Goal: Information Seeking & Learning: Learn about a topic

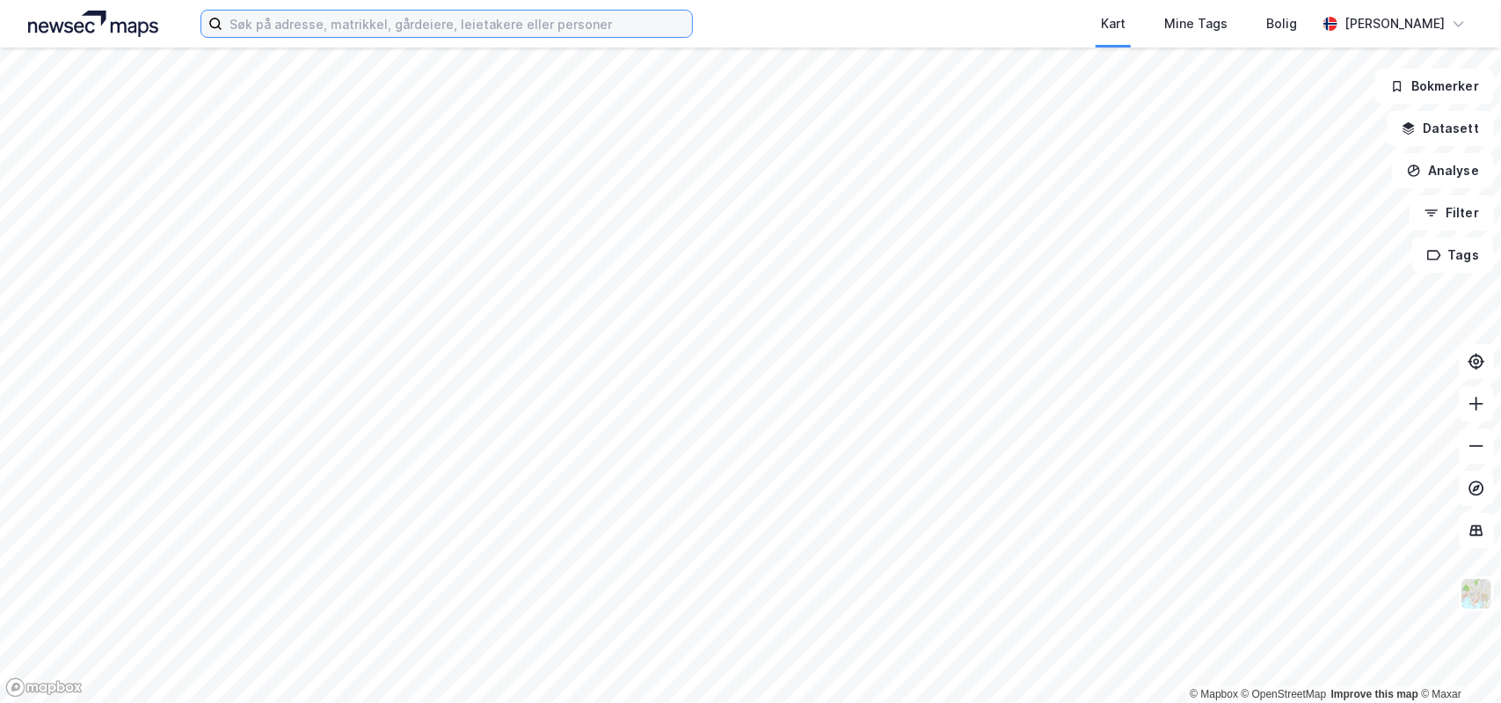
click at [369, 29] on input at bounding box center [457, 24] width 470 height 26
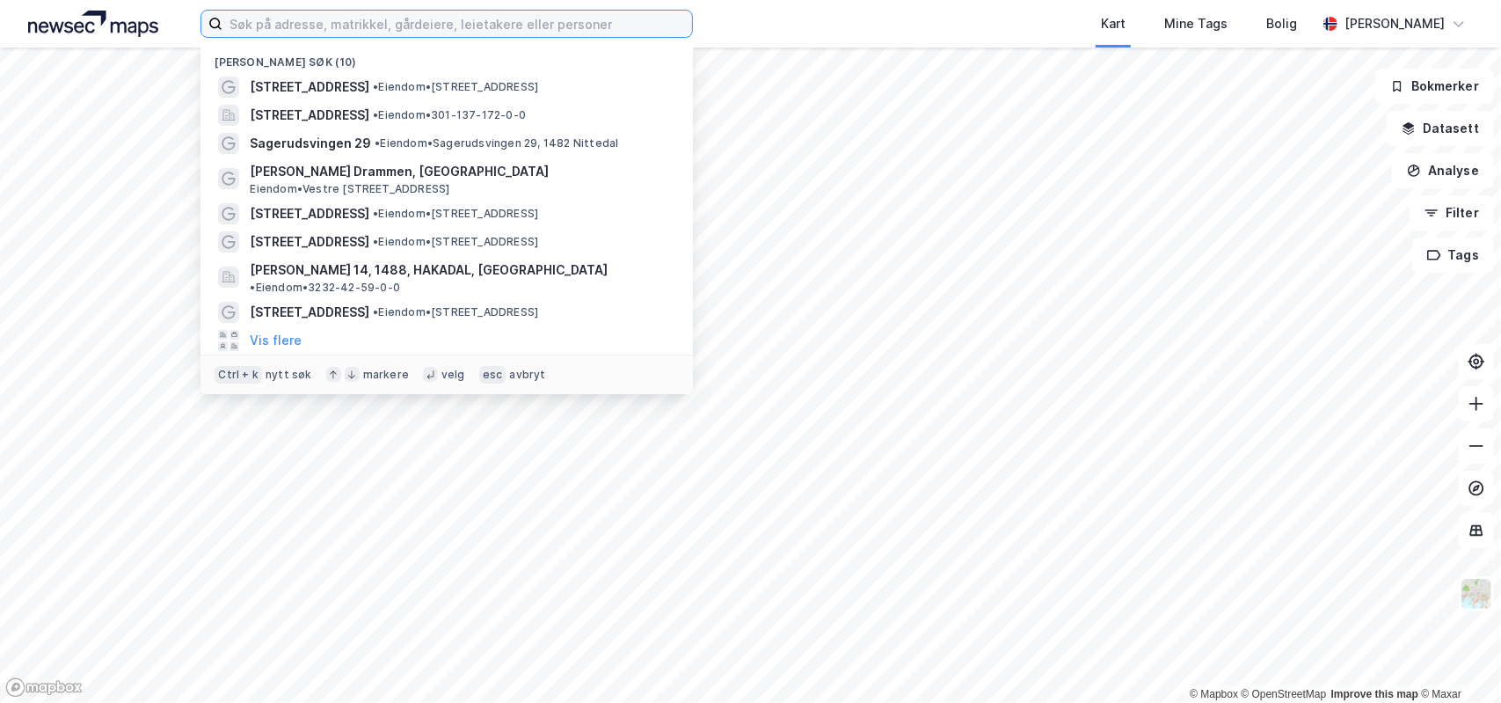
paste input "Sandmoveien 6 F"
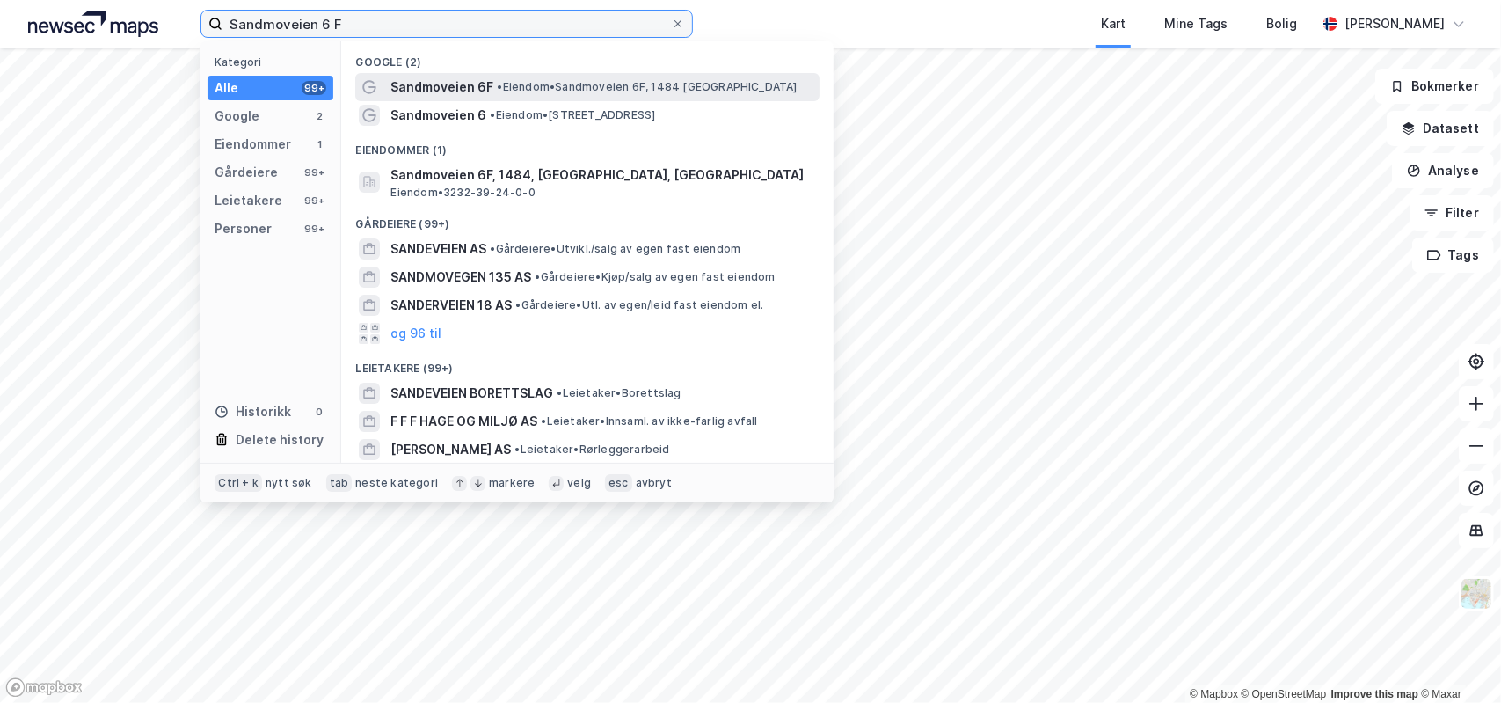
type input "Sandmoveien 6 F"
click at [501, 84] on span "•" at bounding box center [499, 86] width 5 height 13
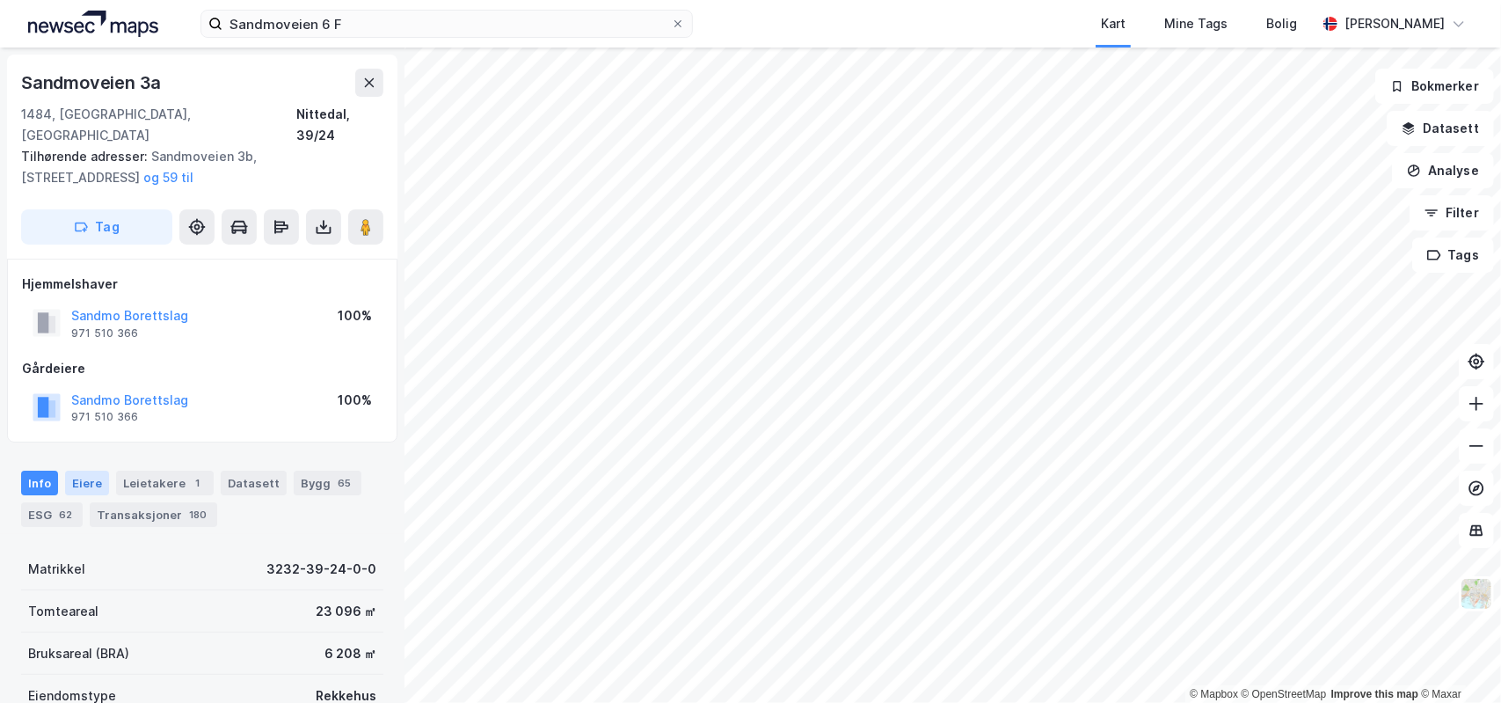
click at [79, 470] on div "Eiere" at bounding box center [87, 482] width 44 height 25
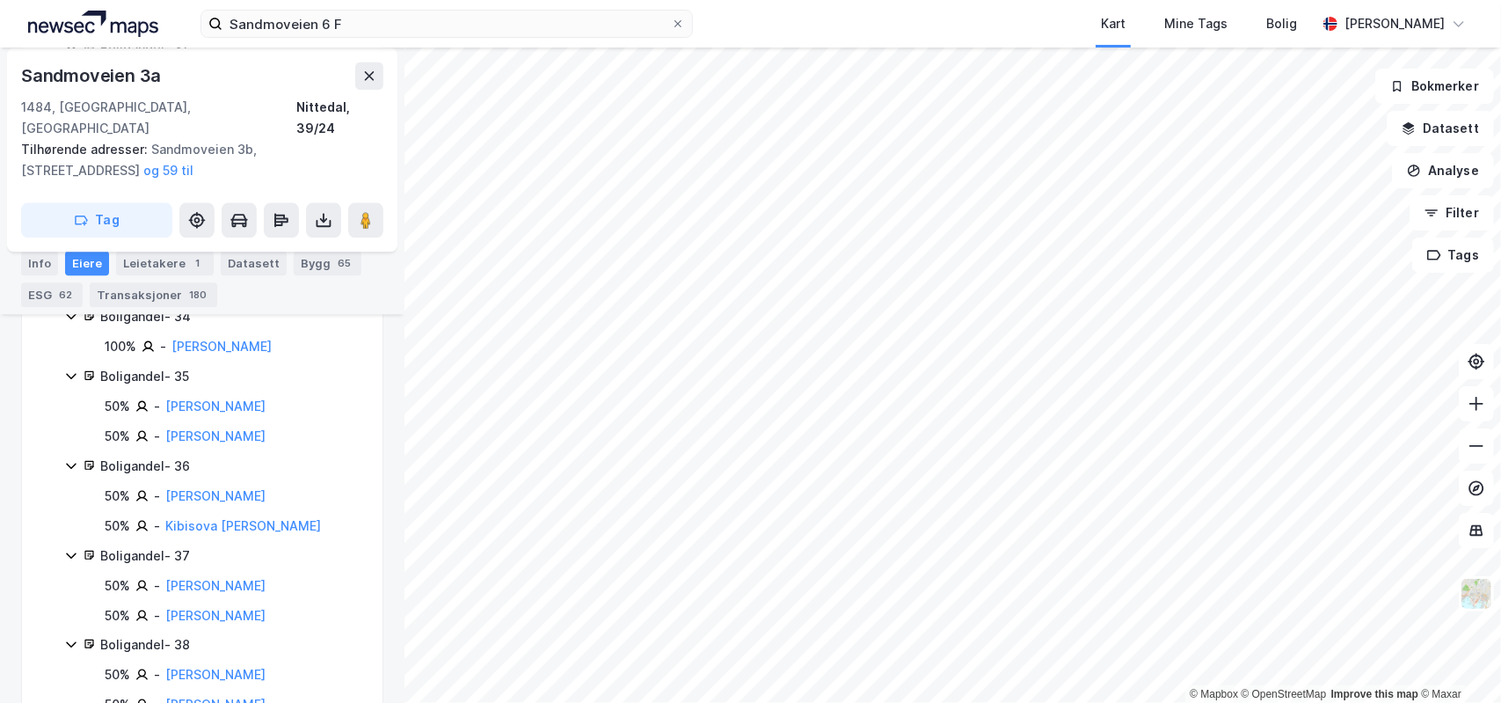
scroll to position [2814, 0]
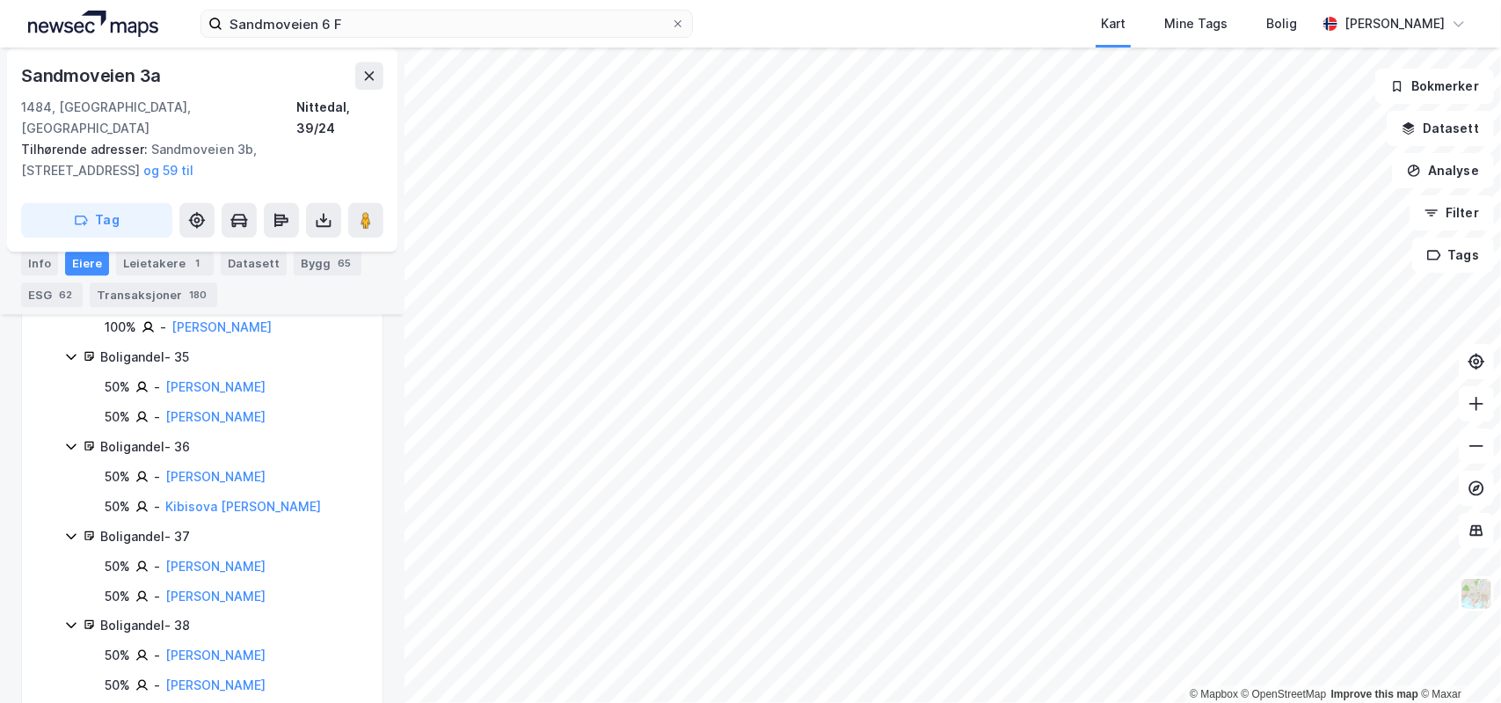
click at [144, 526] on div "Boligandel - 37" at bounding box center [230, 536] width 261 height 21
click at [209, 558] on link "[PERSON_NAME]" at bounding box center [215, 565] width 100 height 15
click at [153, 293] on div "Transaksjoner 180" at bounding box center [153, 295] width 127 height 25
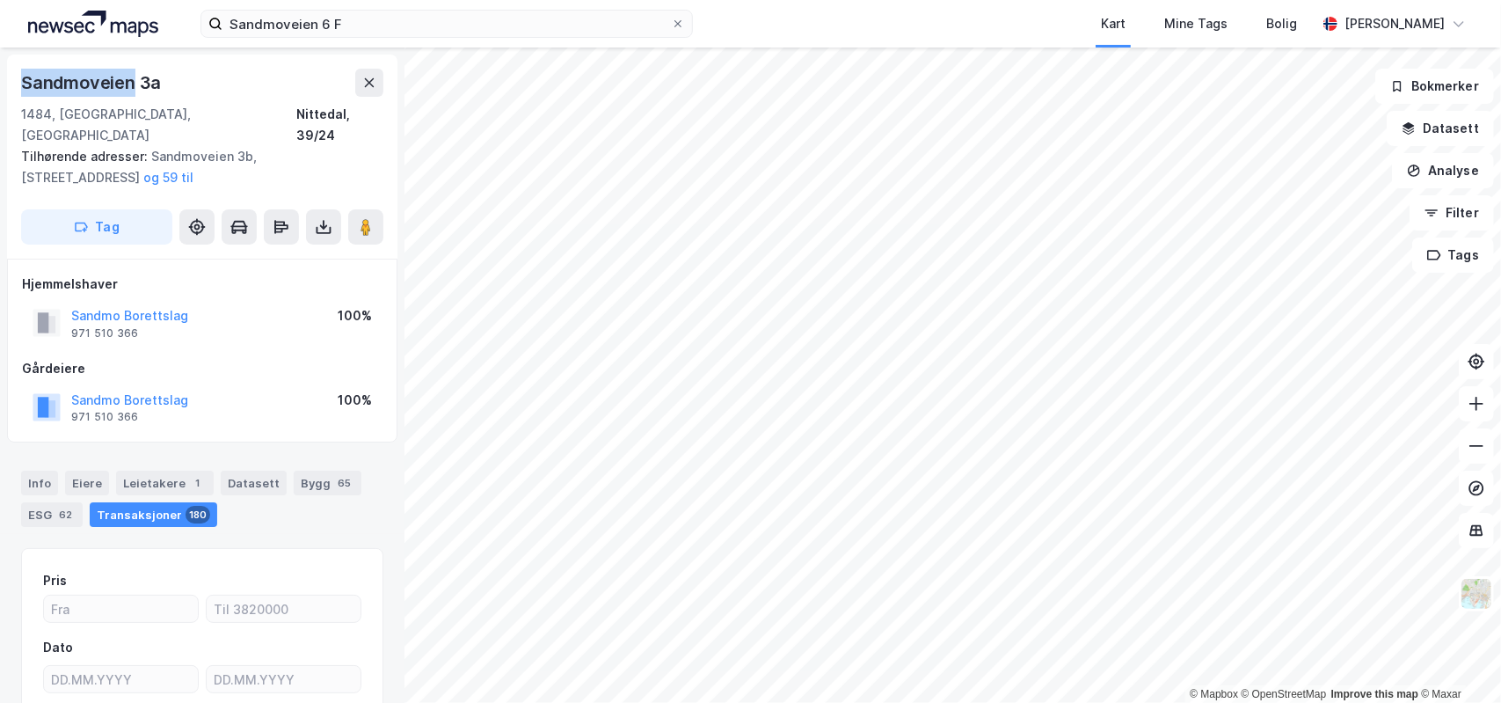
drag, startPoint x: 132, startPoint y: 80, endPoint x: 25, endPoint y: 82, distance: 107.3
click at [25, 82] on div "Sandmoveien 3a" at bounding box center [92, 83] width 143 height 28
copy div "Sandmoveien"
